Goal: Task Accomplishment & Management: Use online tool/utility

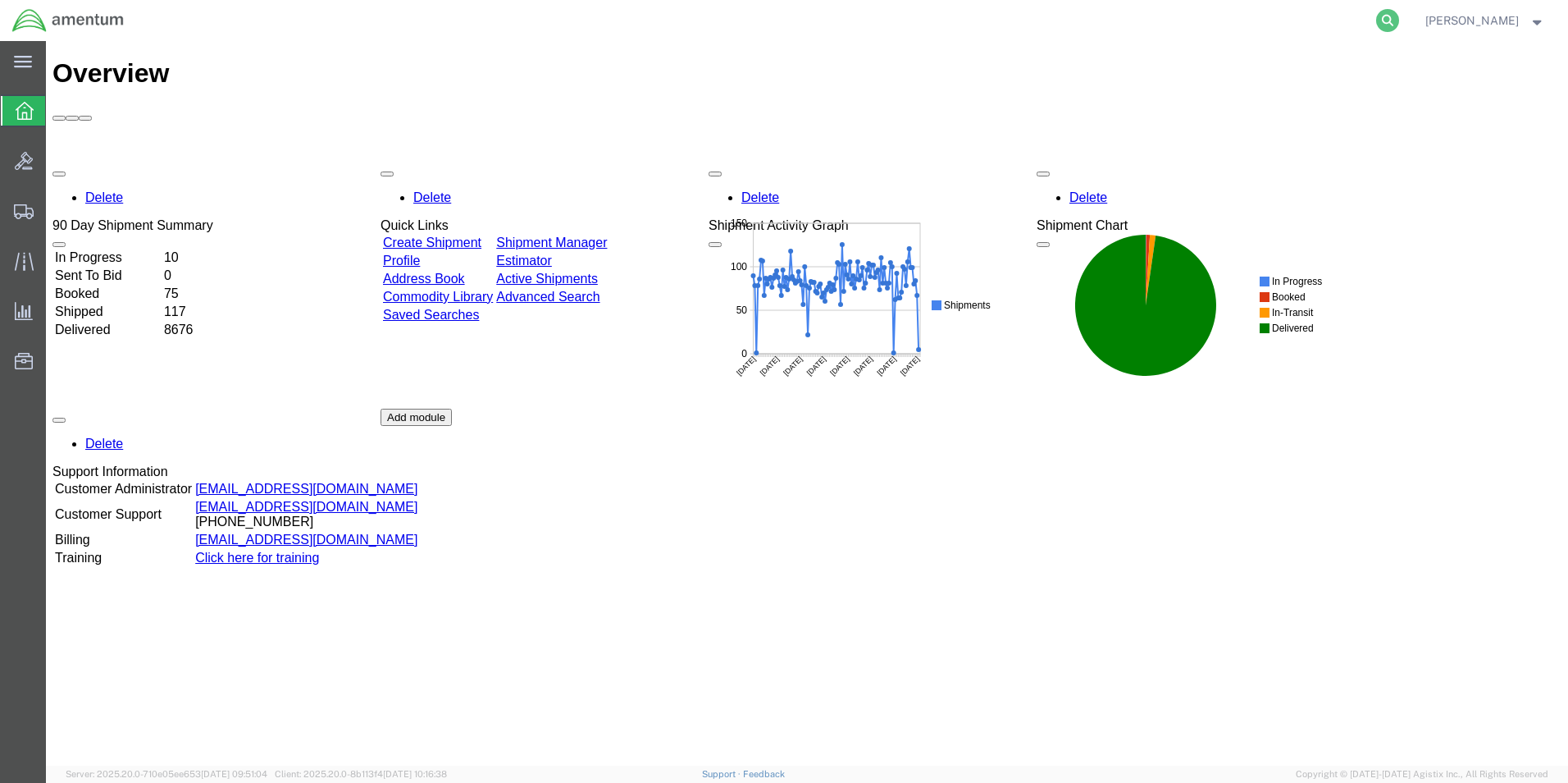
click at [1399, 23] on icon at bounding box center [1387, 20] width 23 height 23
paste input "392900695559"
type input "392900695559"
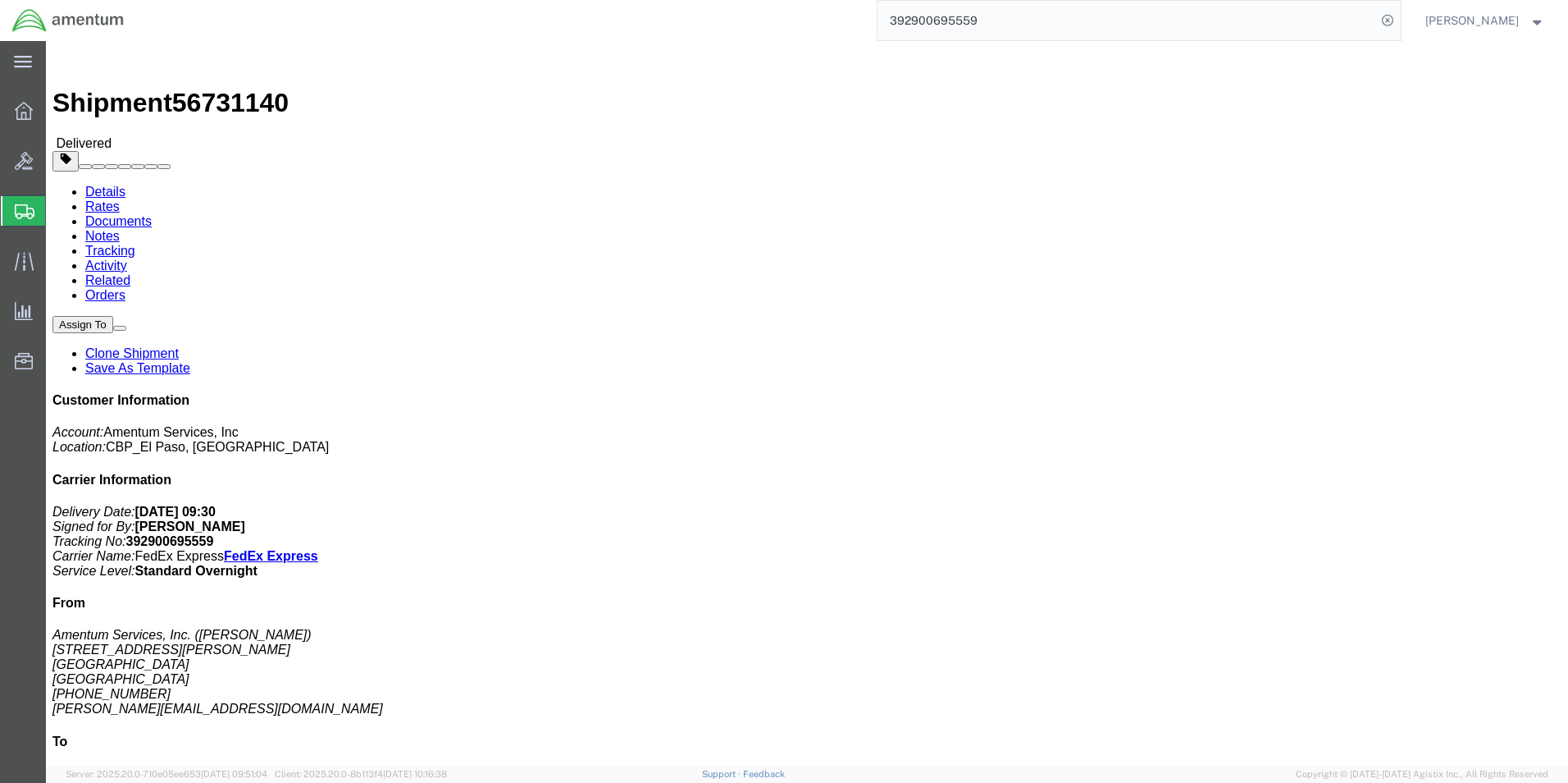
click link "Clone Shipment"
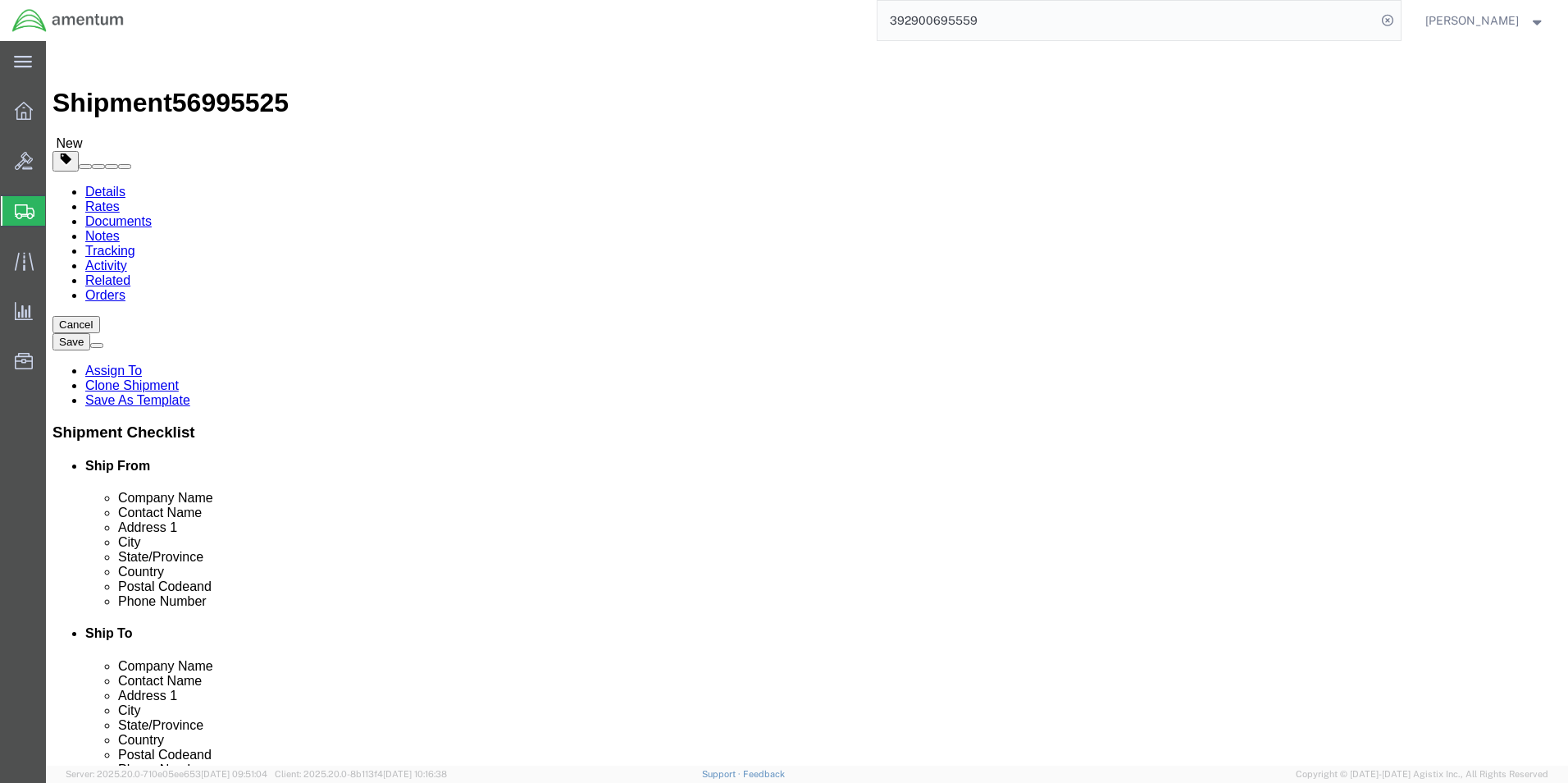
select select "49939"
select select
drag, startPoint x: 369, startPoint y: 340, endPoint x: 230, endPoint y: 322, distance: 140.2
click div "Location [GEOGRAPHIC_DATA] My Profile Location [PHONE_NUMBER] [PHONE_NUMBER] [P…"
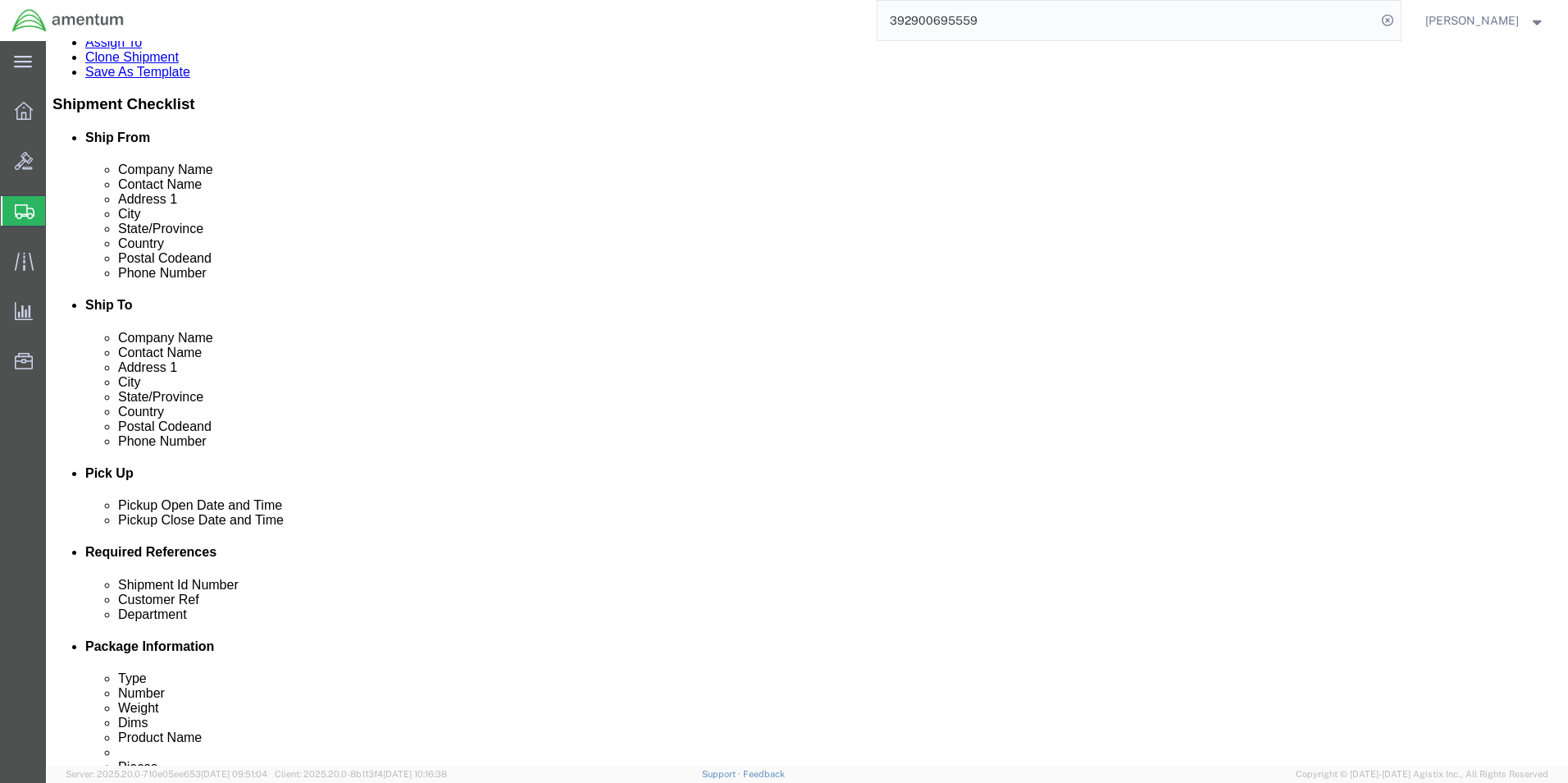
type input "ELP SUPPLY"
click div "[DATE] 10:45 AM"
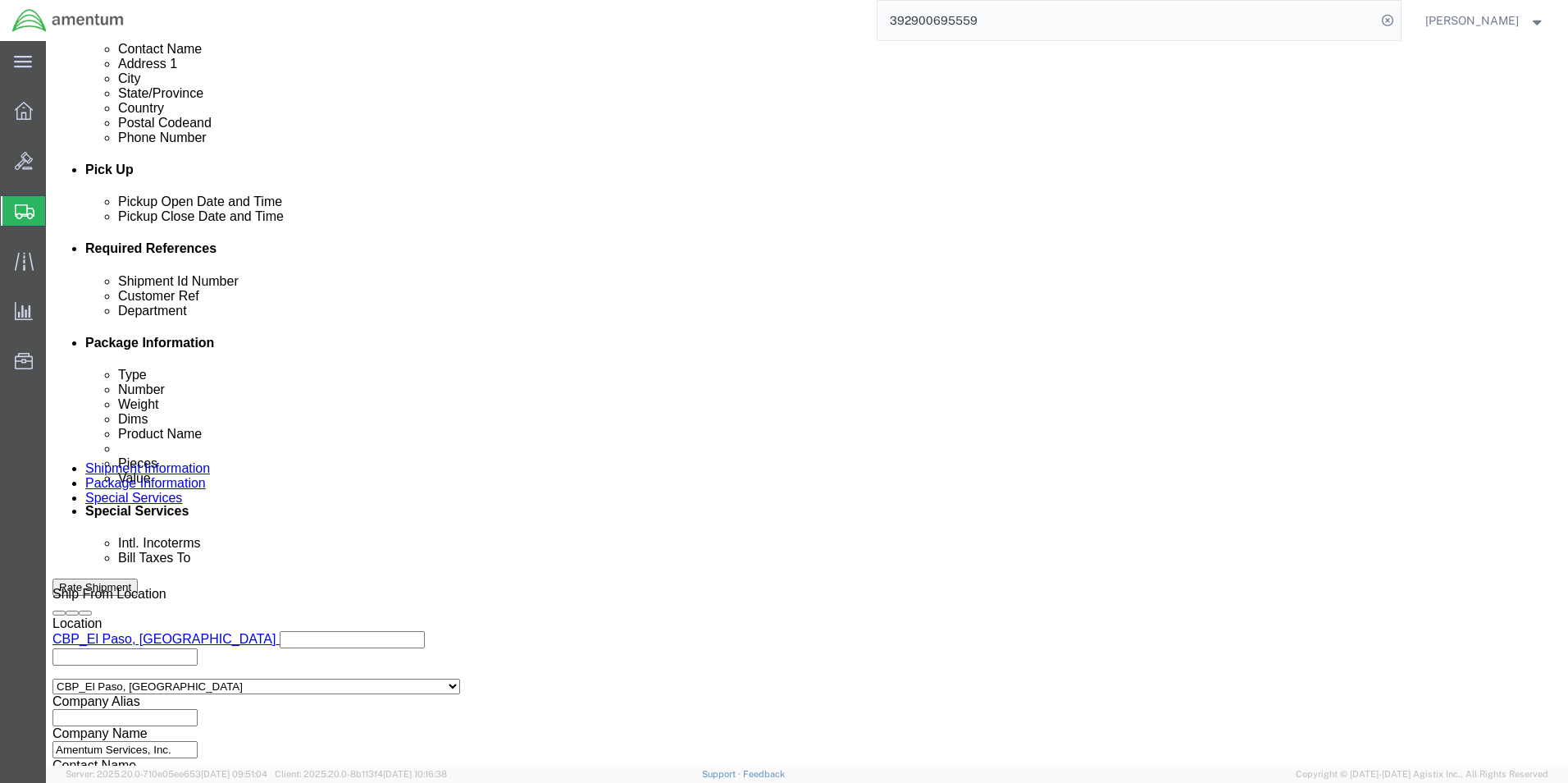
scroll to position [602, 0]
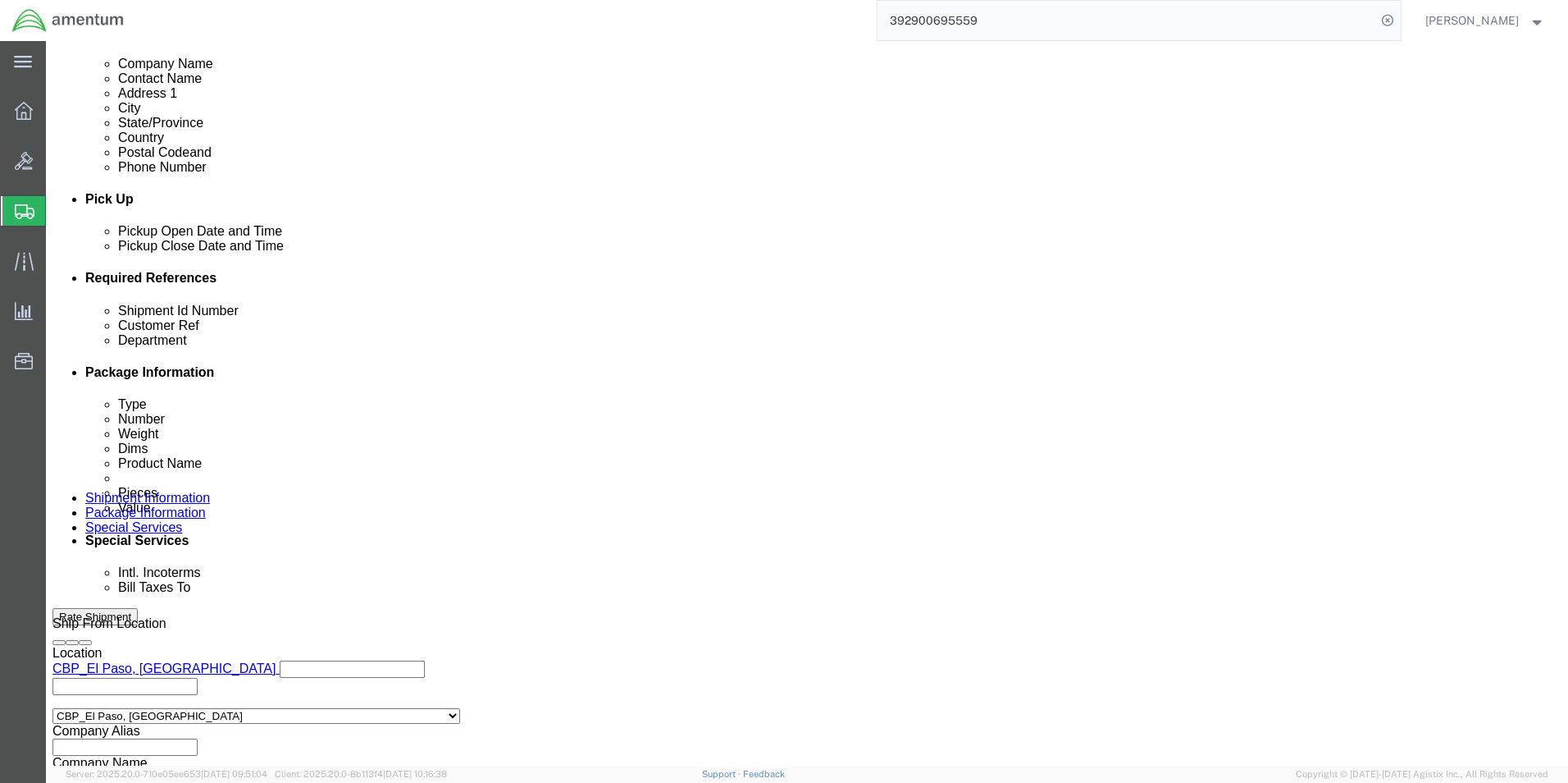
type input "2:30 PM"
click button "Apply"
drag, startPoint x: 252, startPoint y: 406, endPoint x: 211, endPoint y: 406, distance: 41.0
click input "9525"
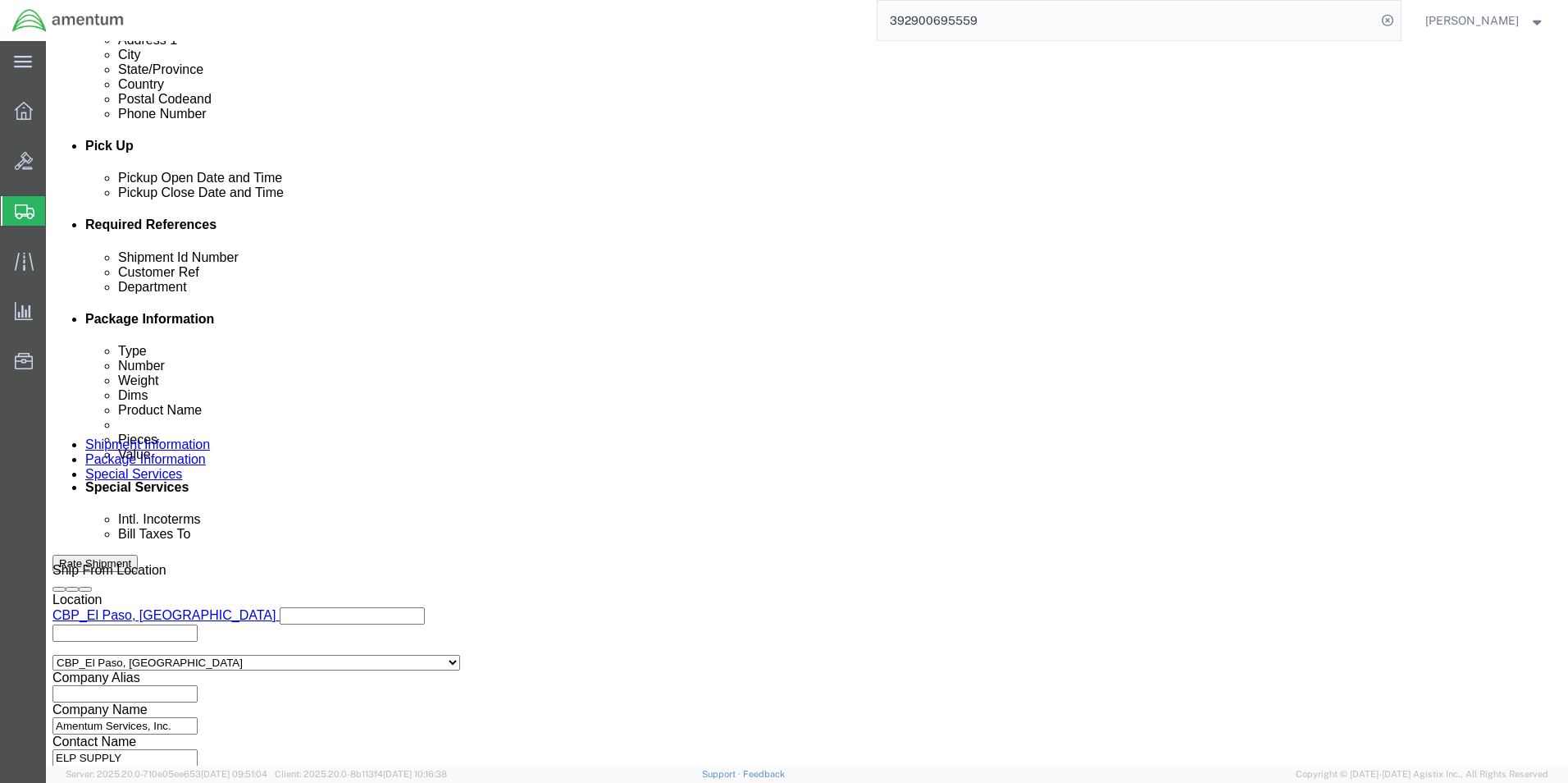
scroll to position [684, 0]
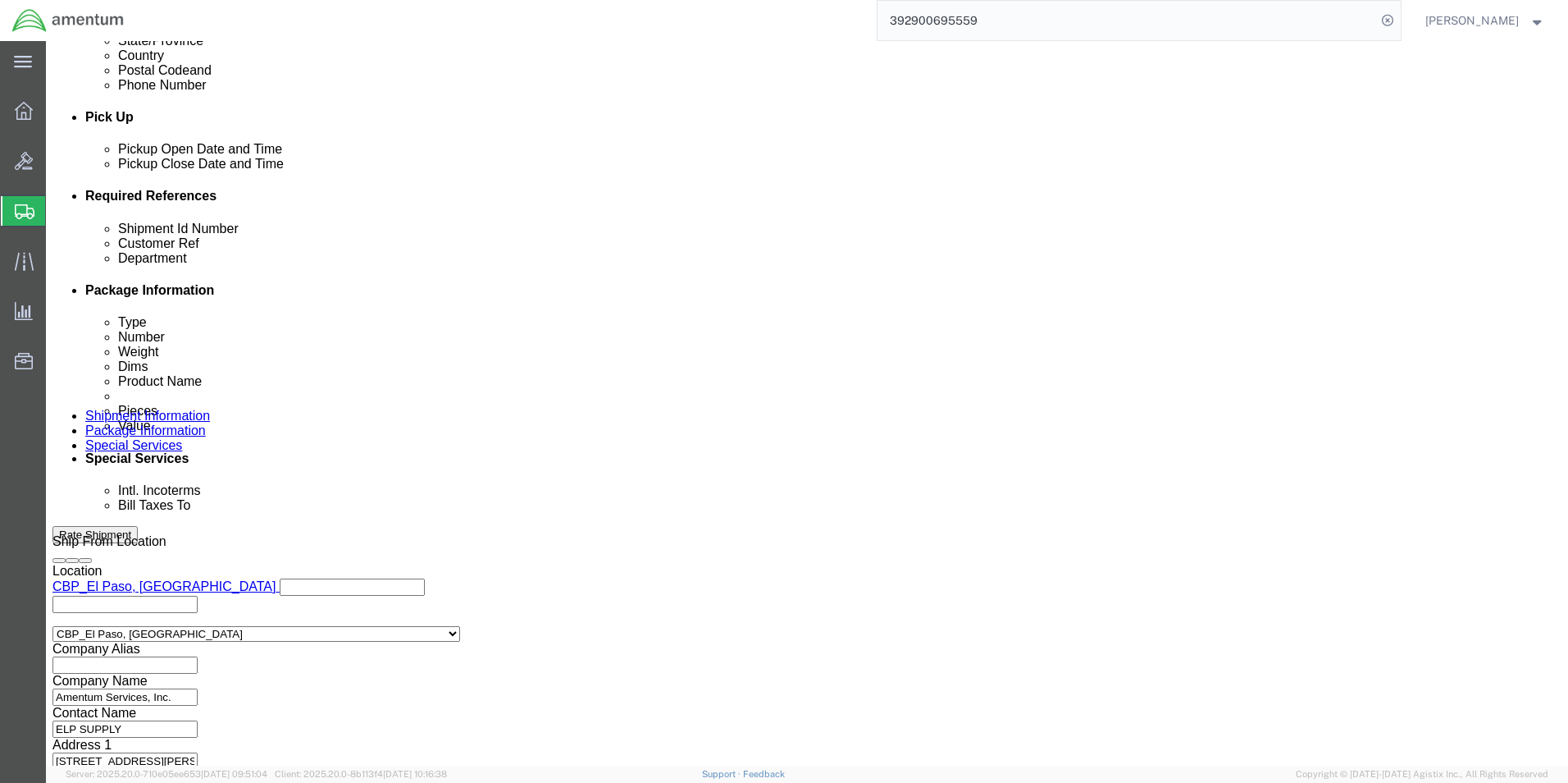
type input "[DATE]"
click button "Continue"
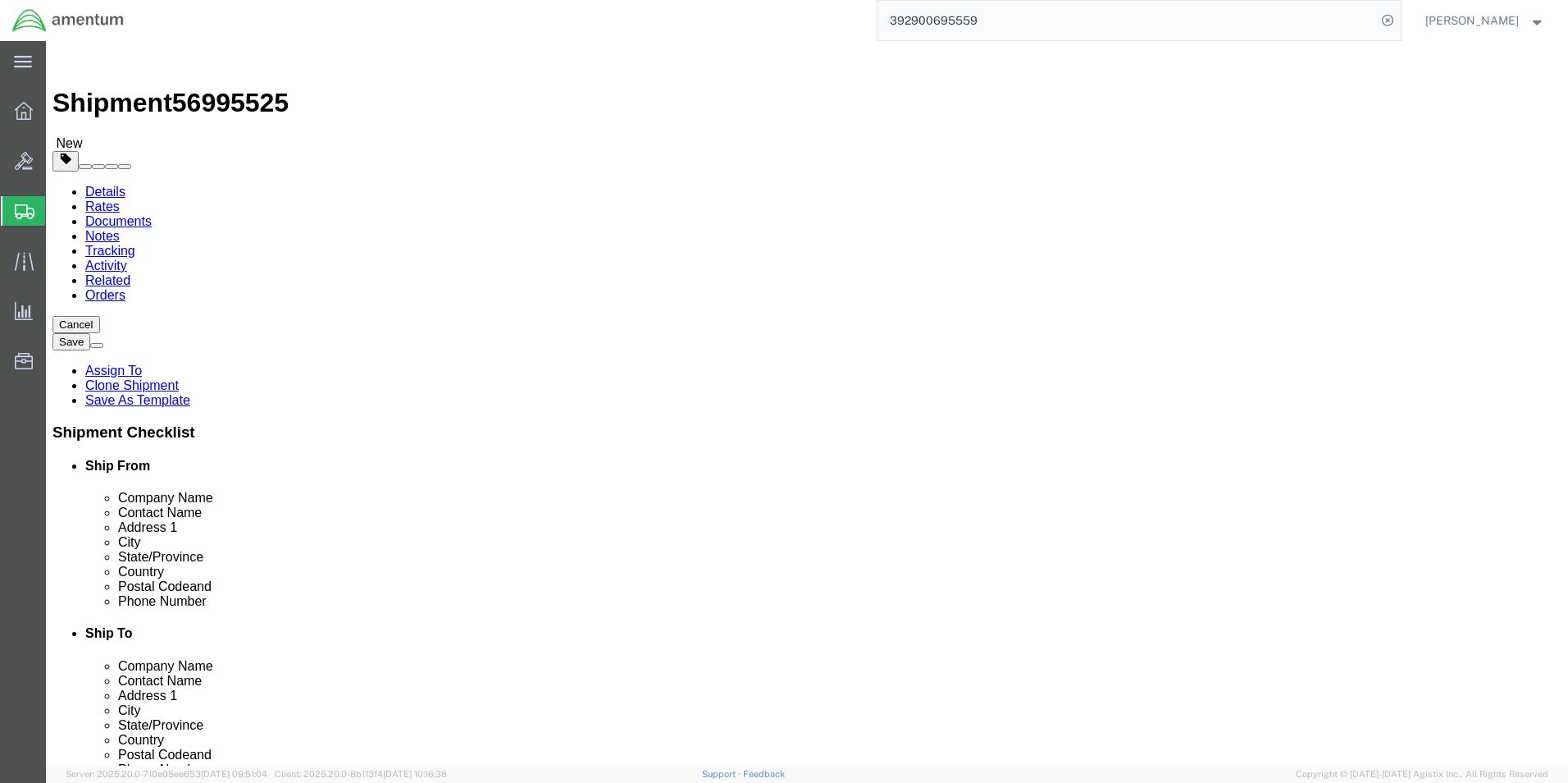
click select "Select Bale(s) Basket(s) Bolt(s) Bottle(s) Buckets Bulk Bundle(s) Can(s) Cardbo…"
select select "PAK"
click select "Select Bale(s) Basket(s) Bolt(s) Bottle(s) Buckets Bulk Bundle(s) Can(s) Cardbo…"
type input "10.25"
type input "12.75"
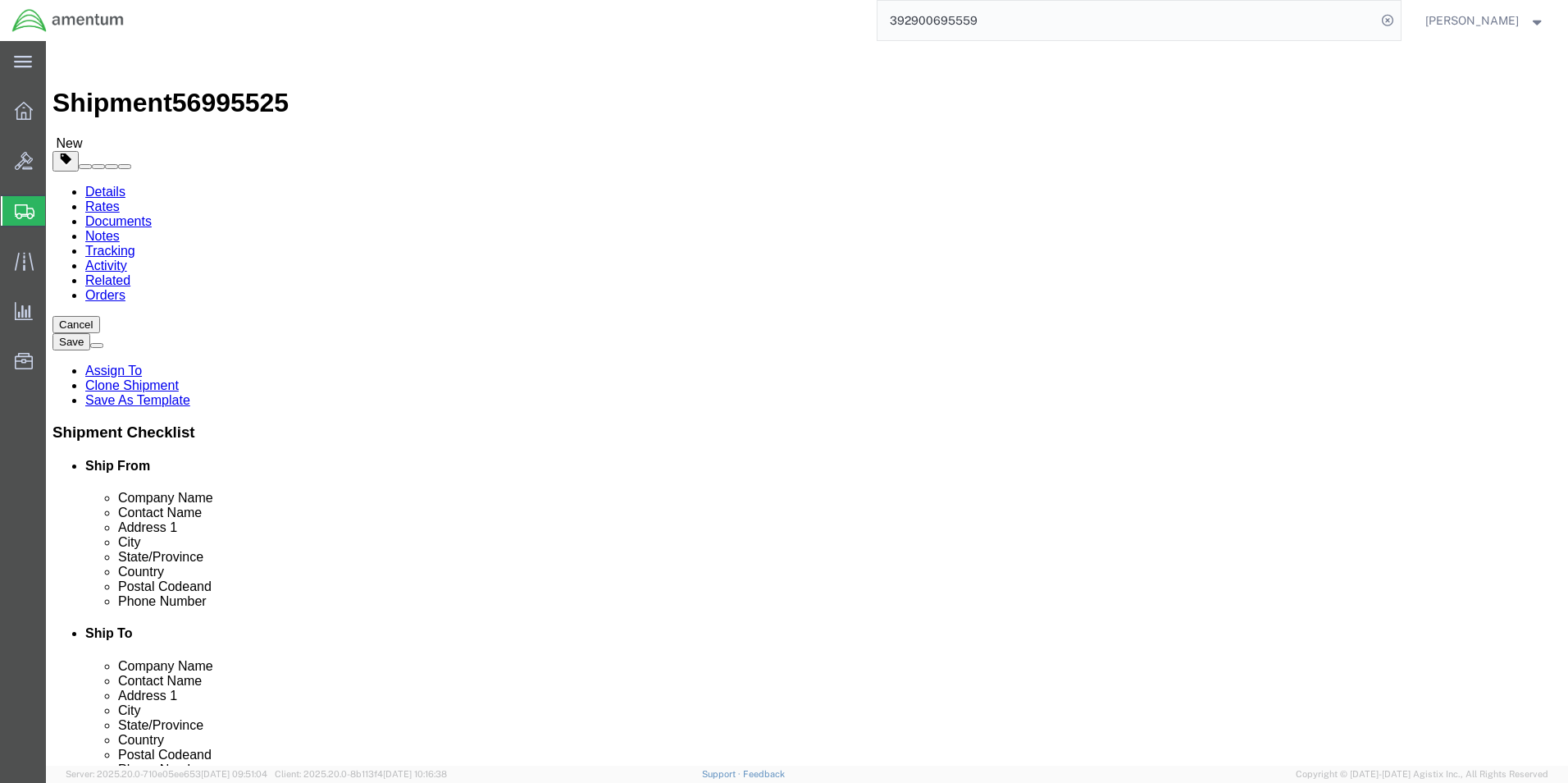
type input "1.00"
click dd "100.00 USD"
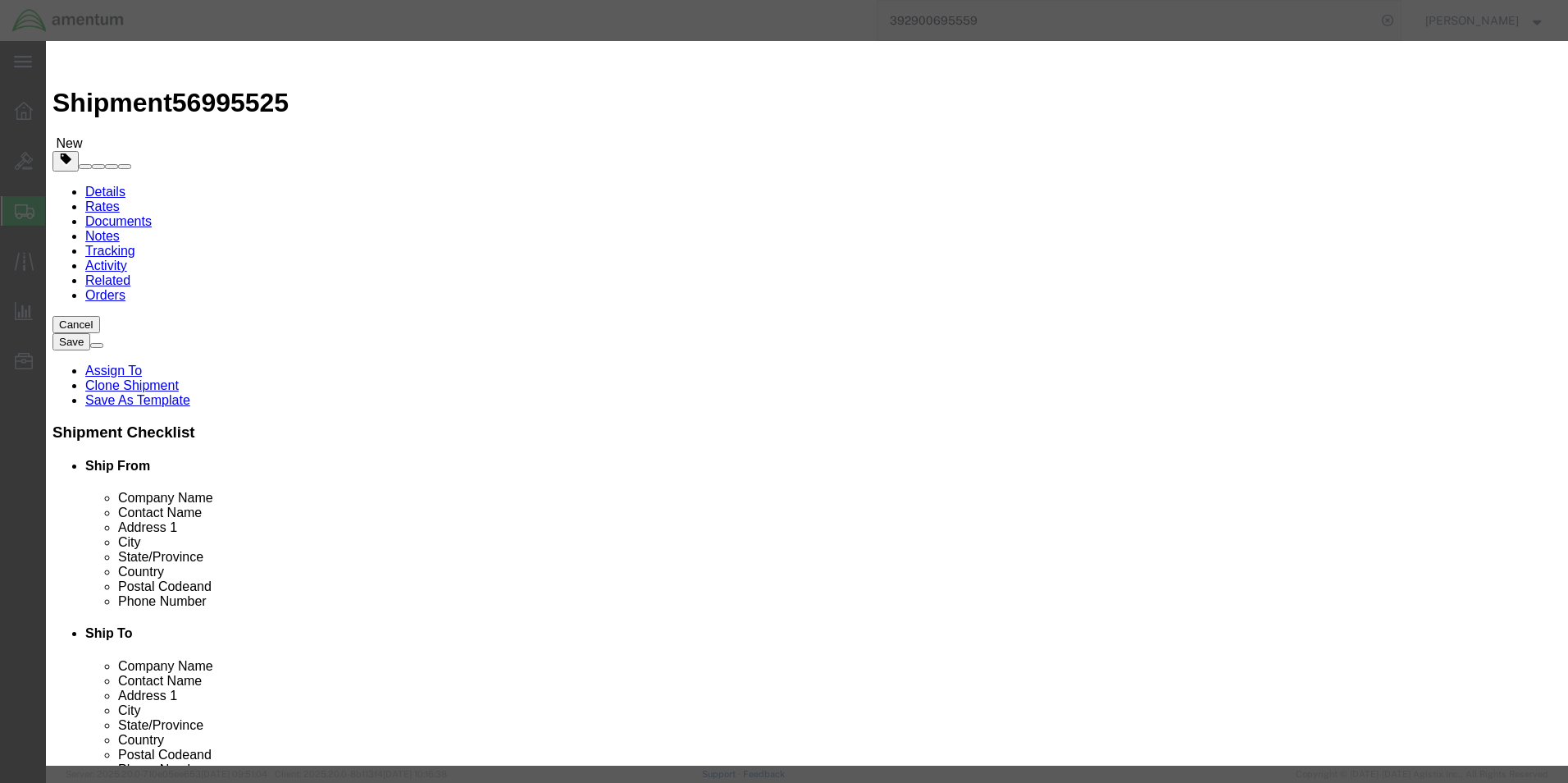
click button "Save & Close"
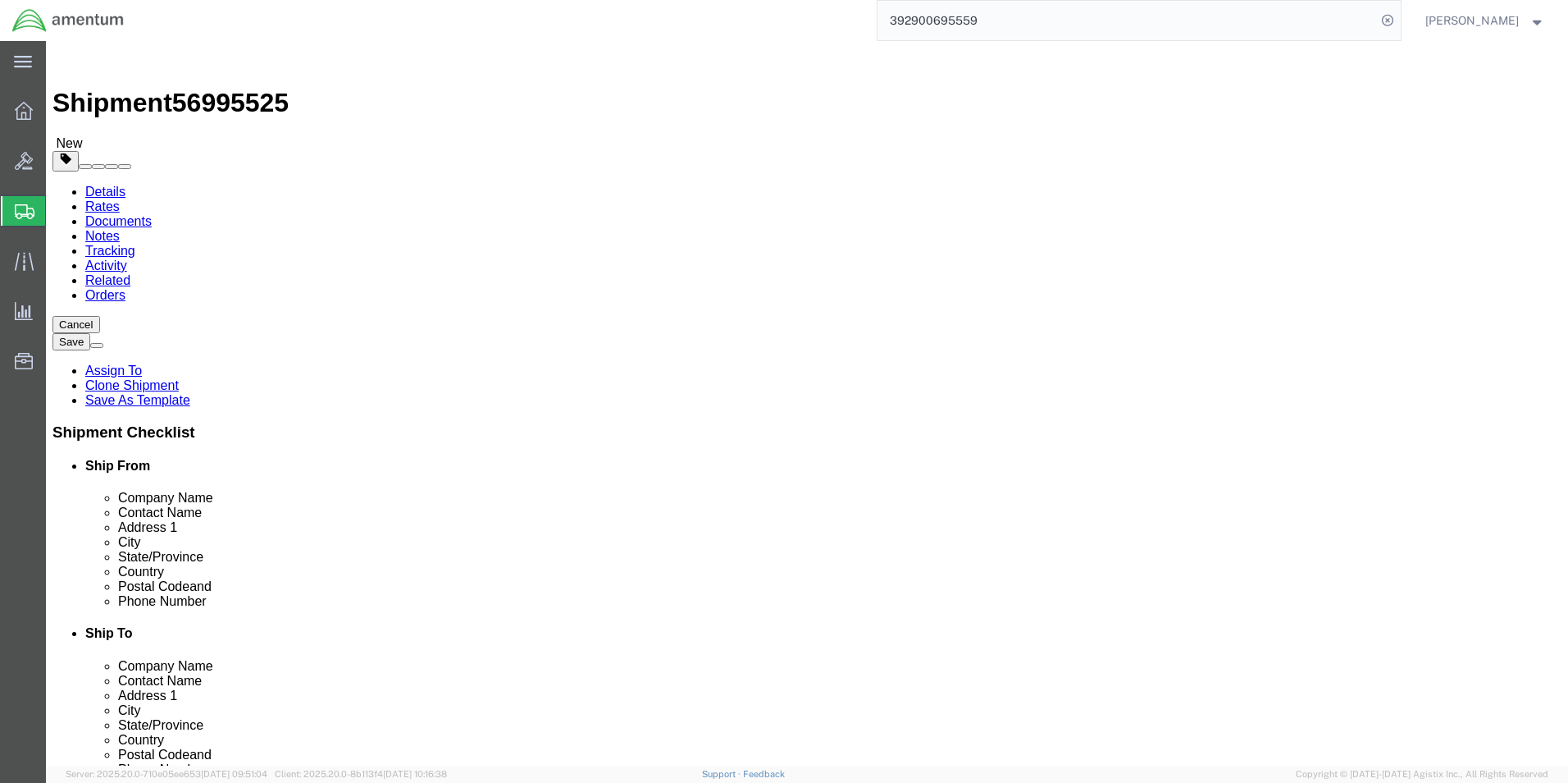
click button "Continue"
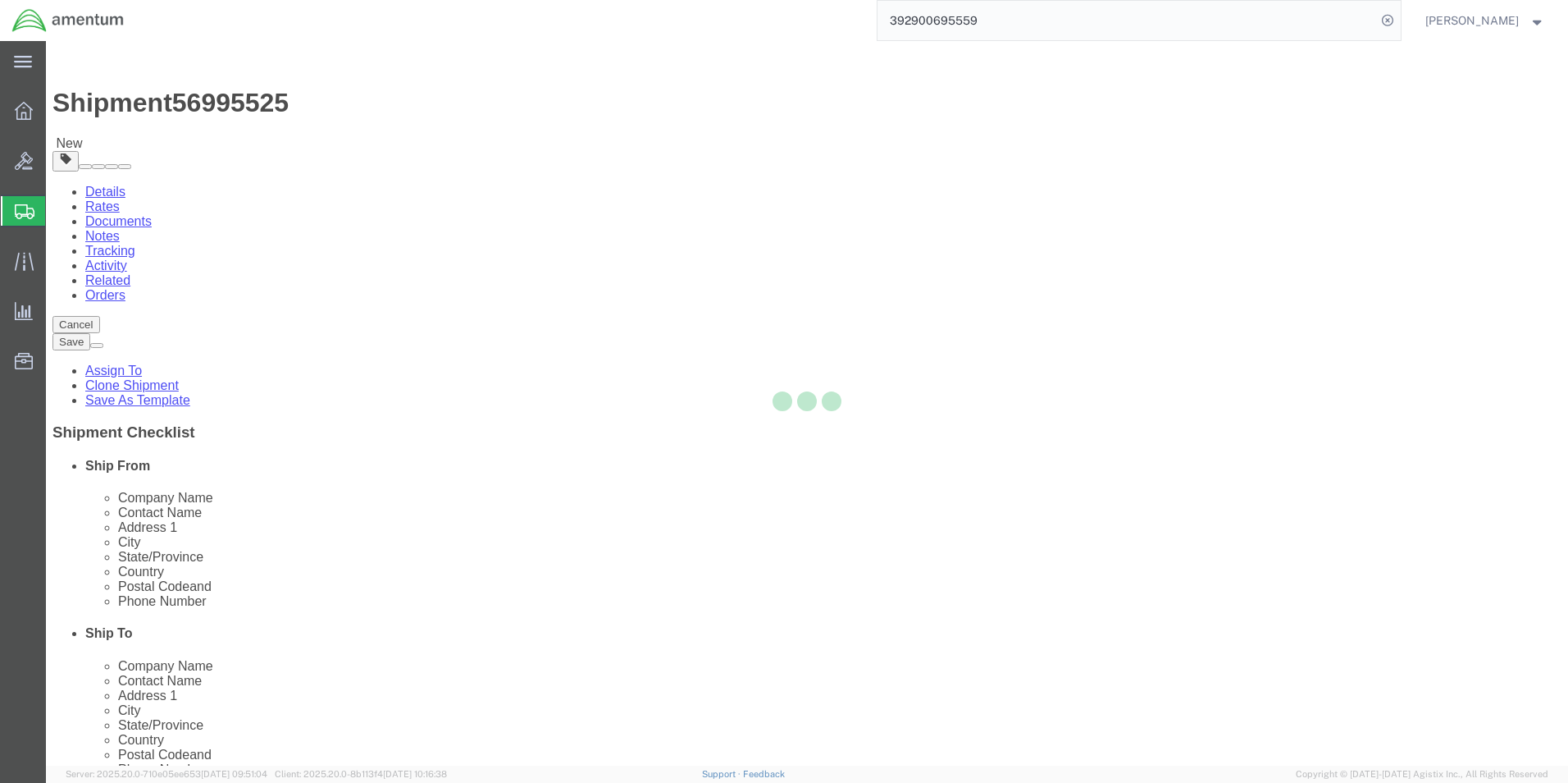
select select
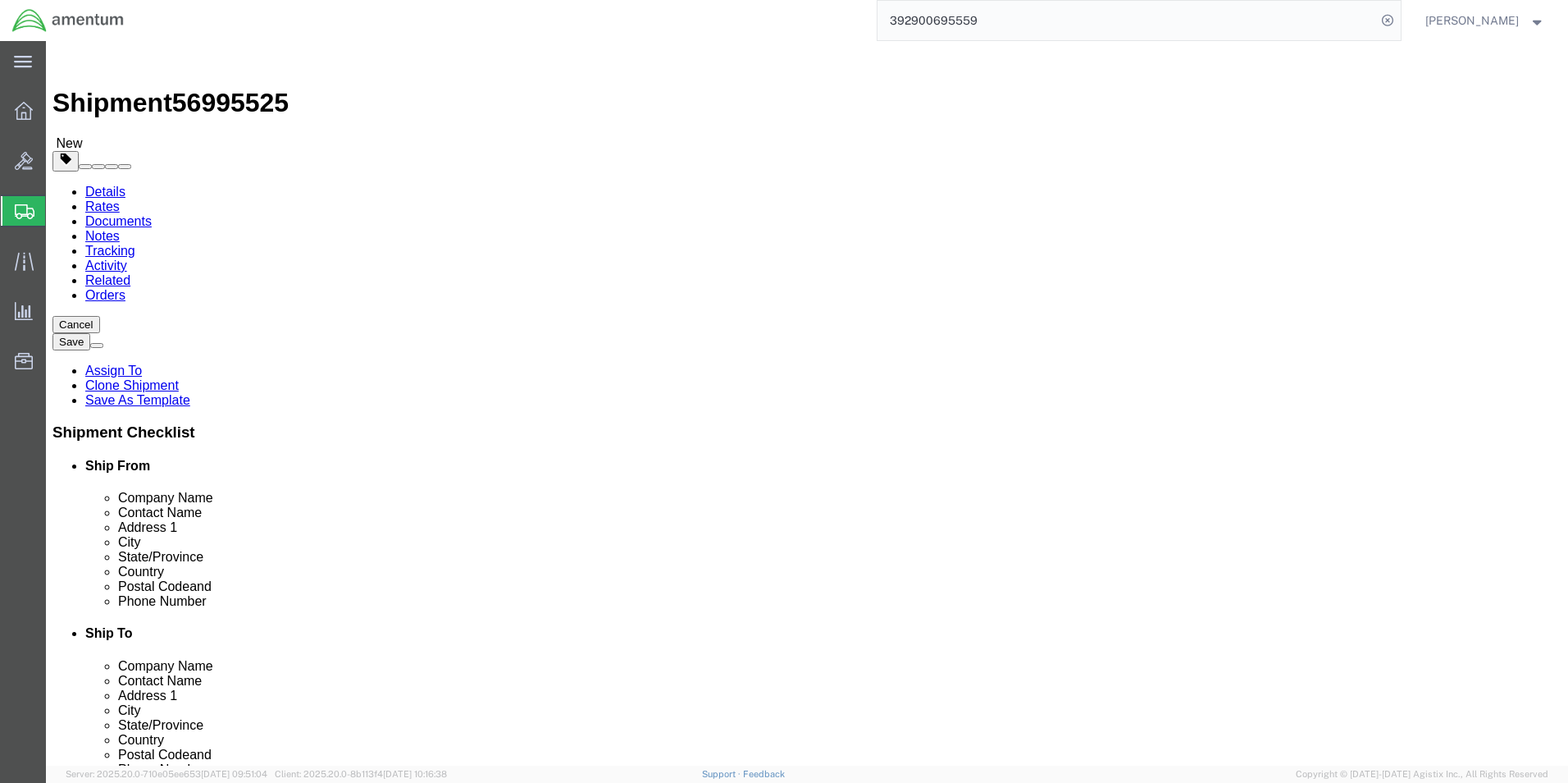
select select "COSTCENTER"
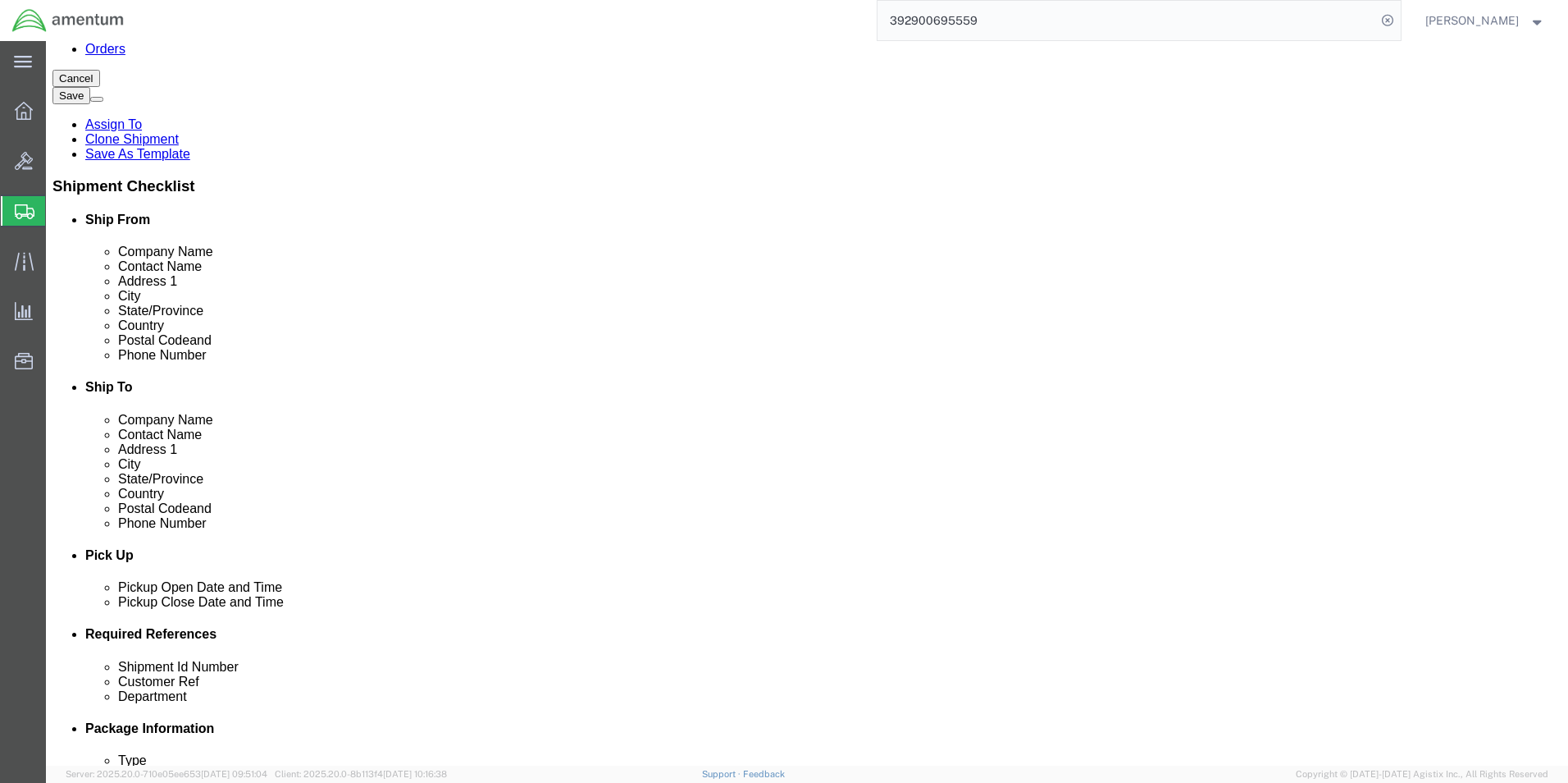
scroll to position [656, 0]
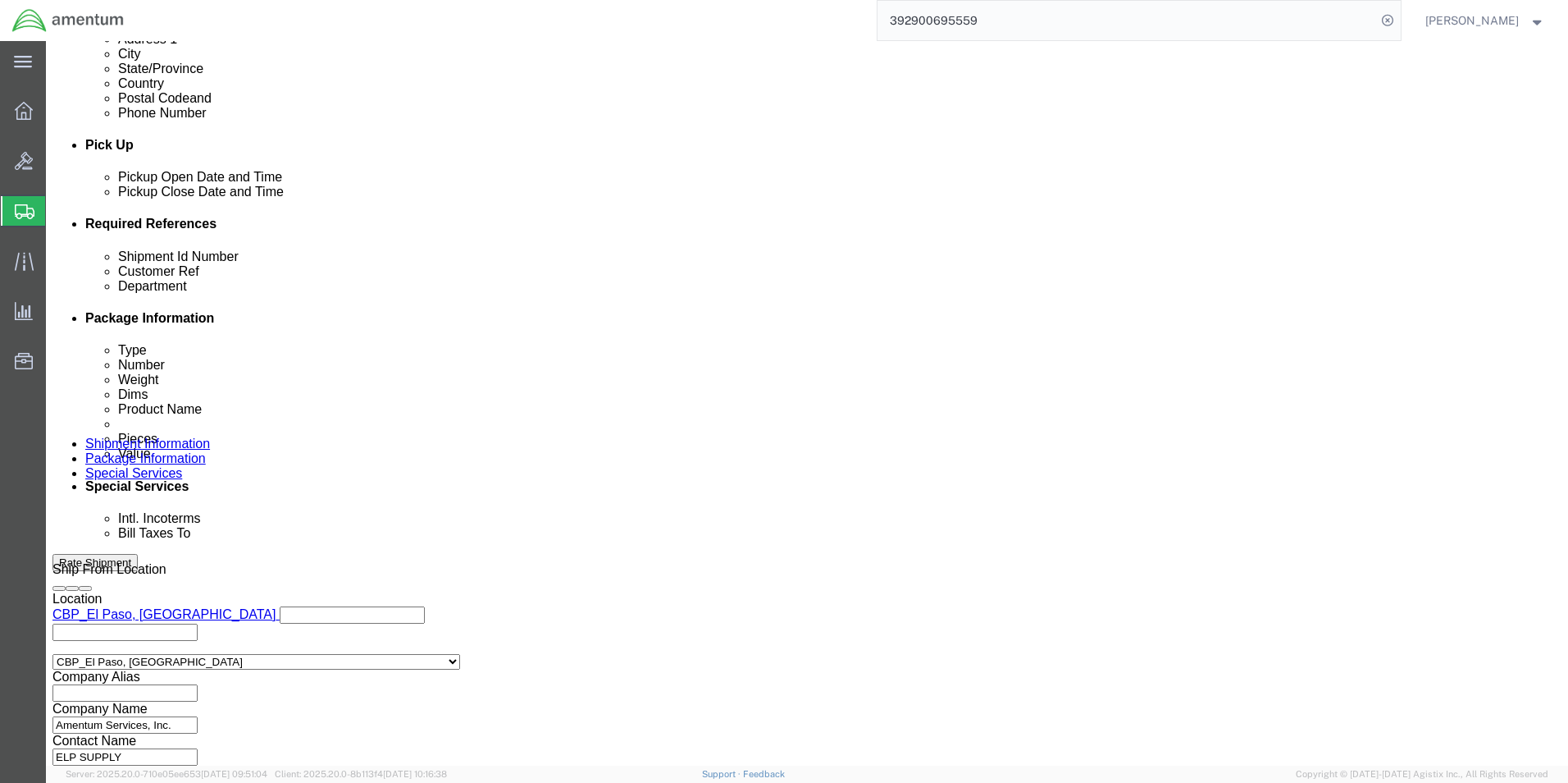
type input "6118.04.03"
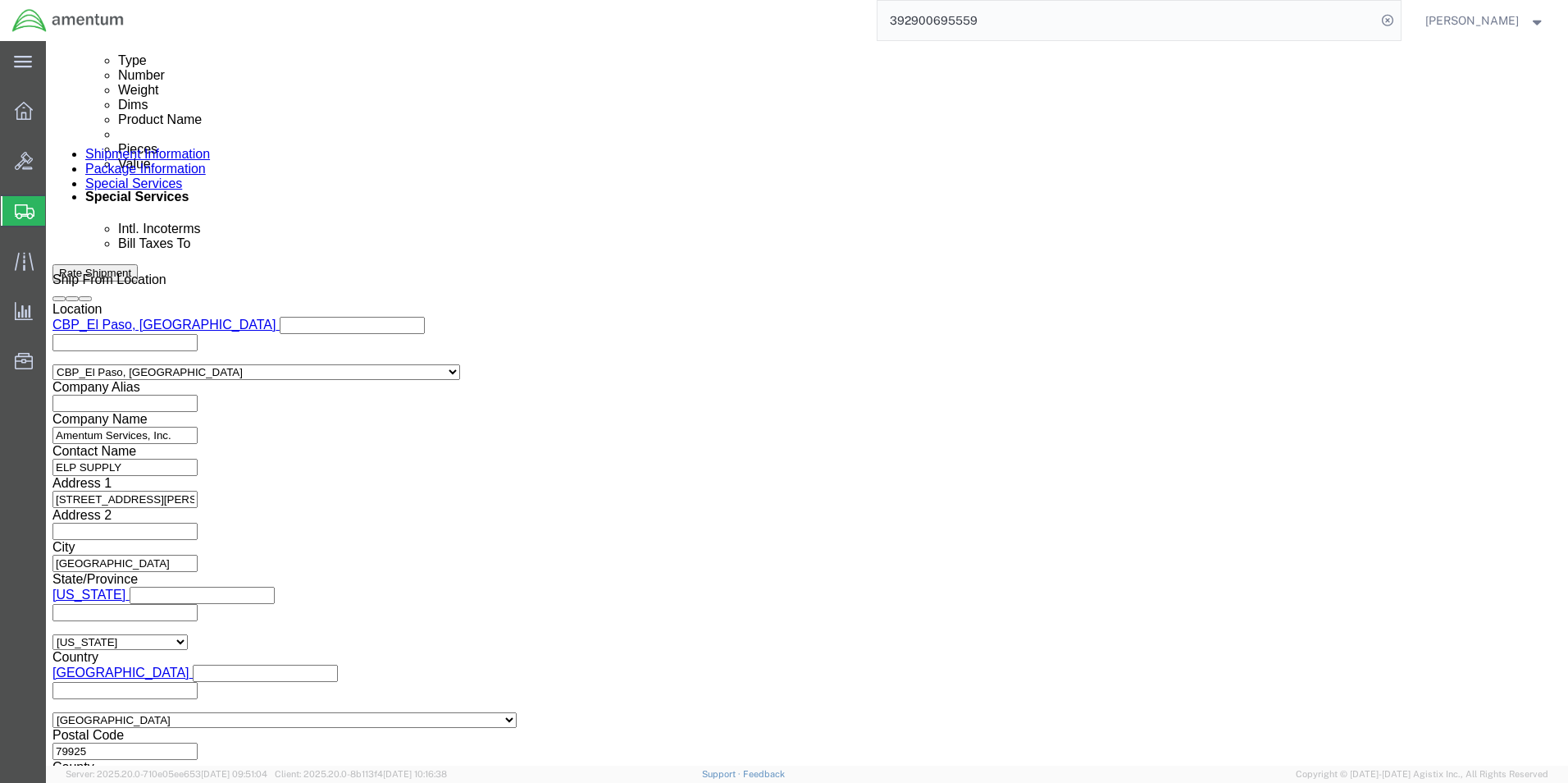
scroll to position [1066, 0]
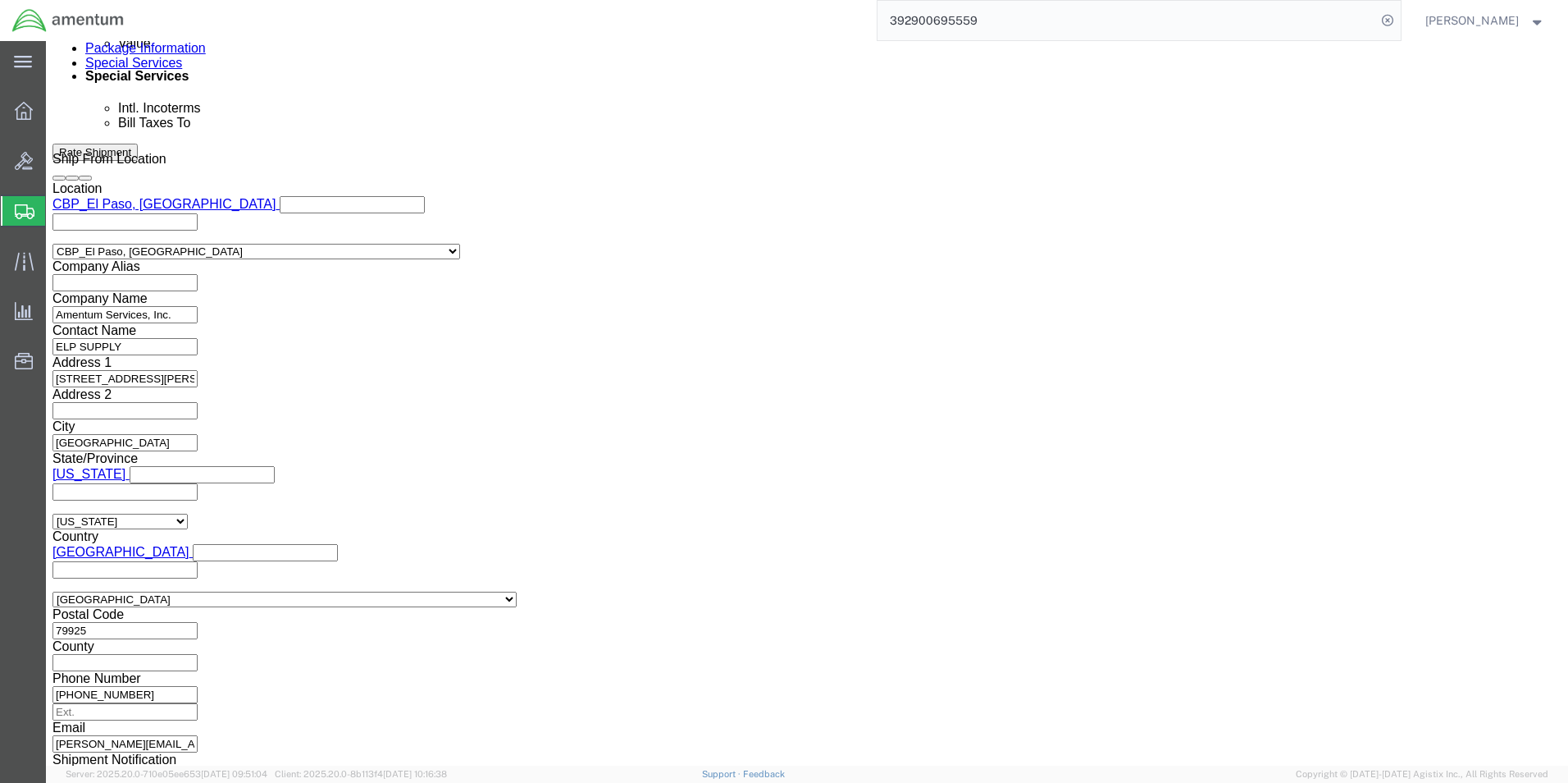
click button "Rate Shipment"
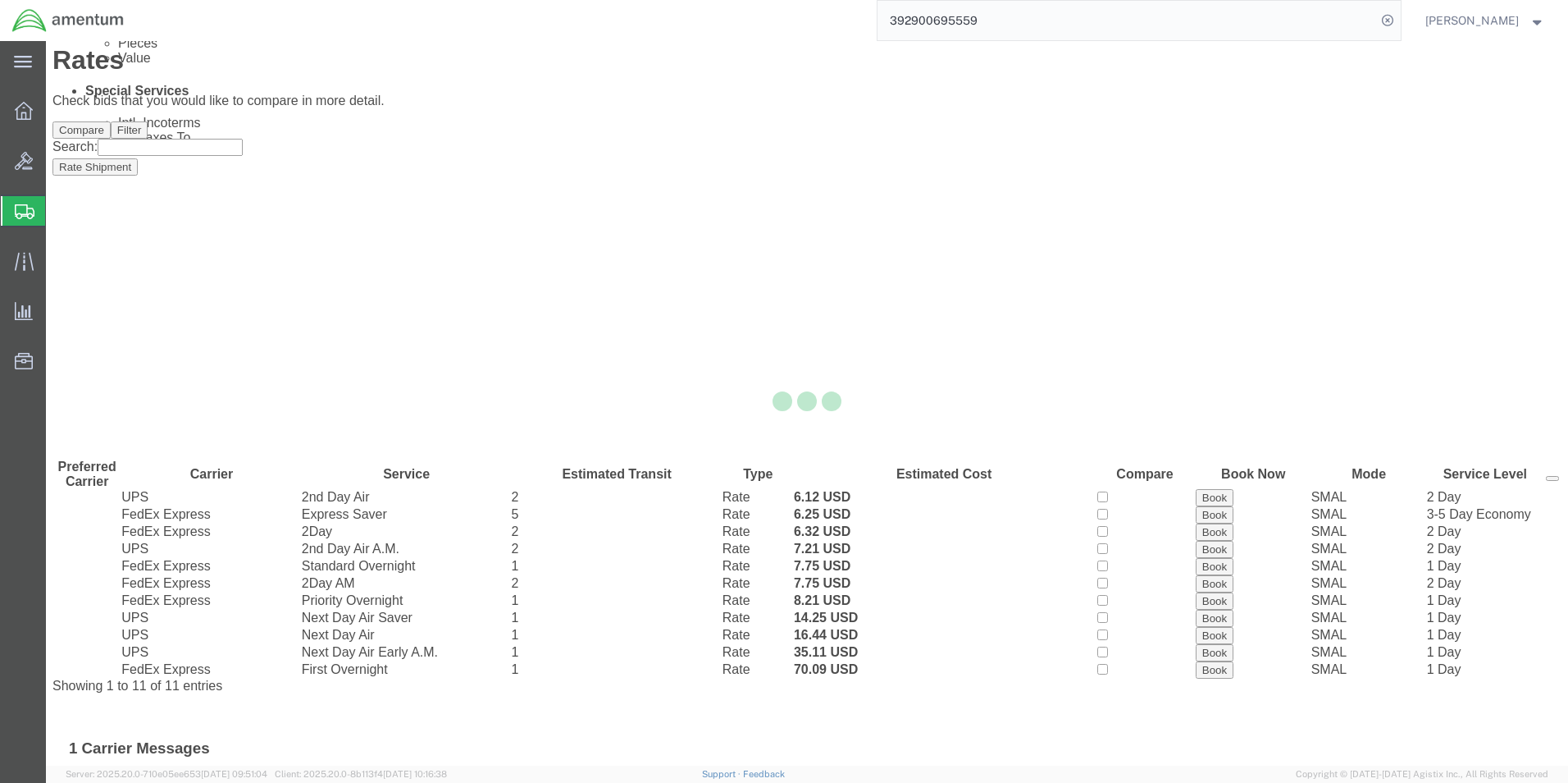
scroll to position [0, 0]
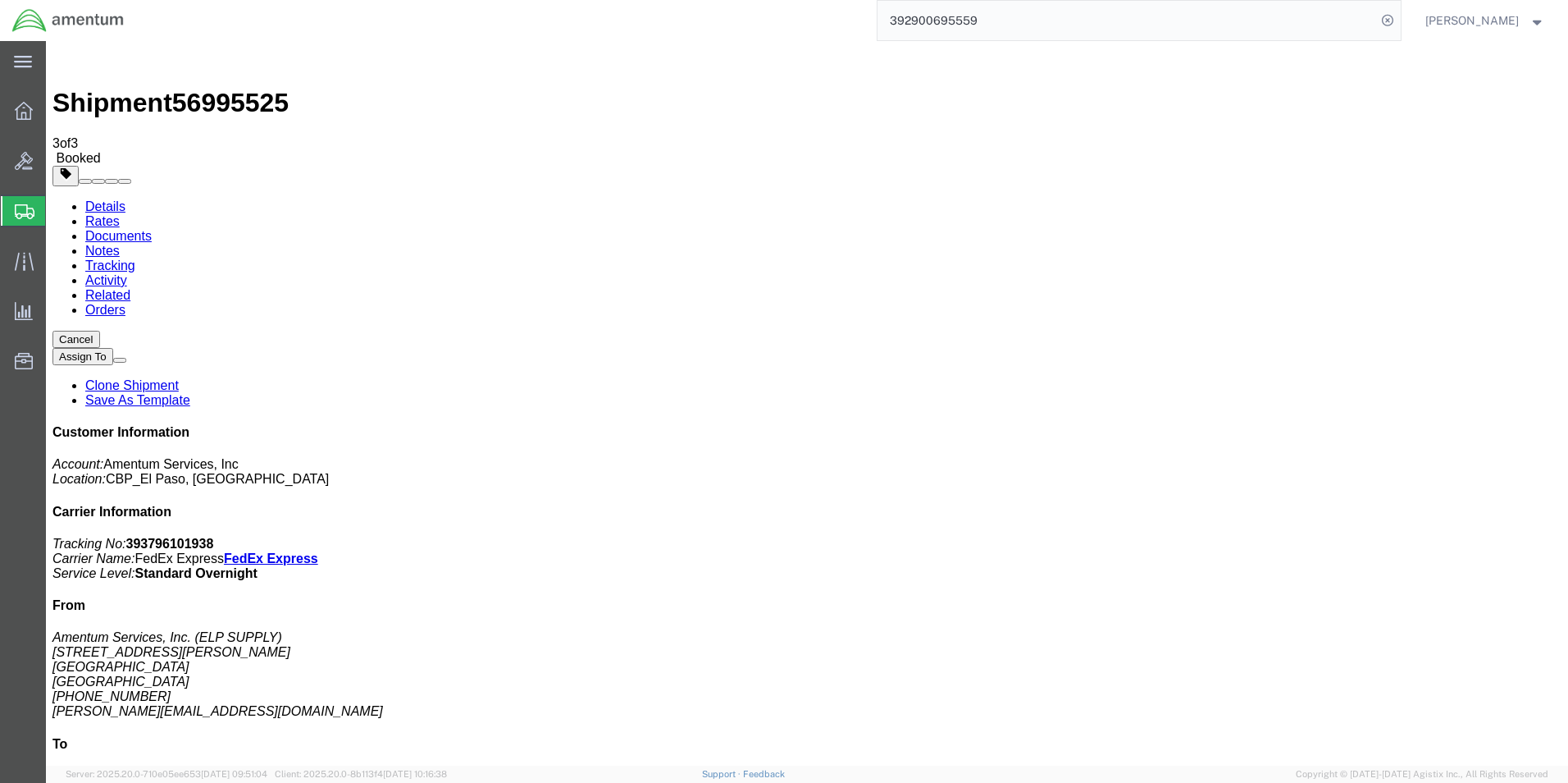
drag, startPoint x: 201, startPoint y: 290, endPoint x: 963, endPoint y: 424, distance: 773.7
click at [1399, 18] on icon at bounding box center [1387, 20] width 23 height 23
